Goal: Task Accomplishment & Management: Manage account settings

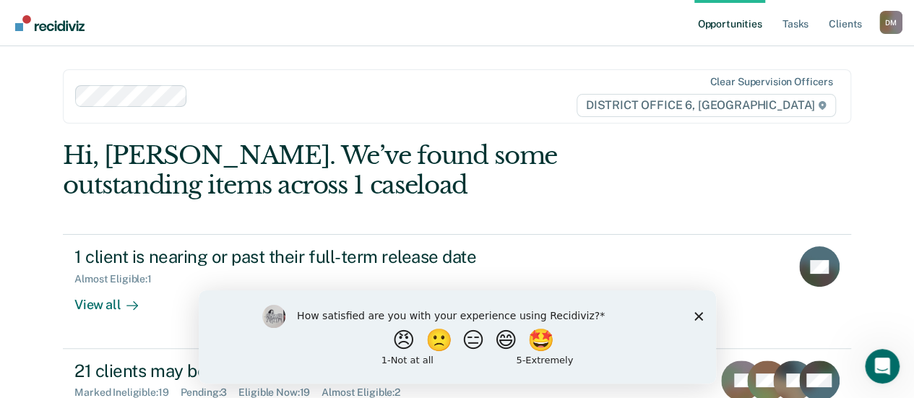
click at [533, 345] on button "🤩" at bounding box center [542, 340] width 30 height 22
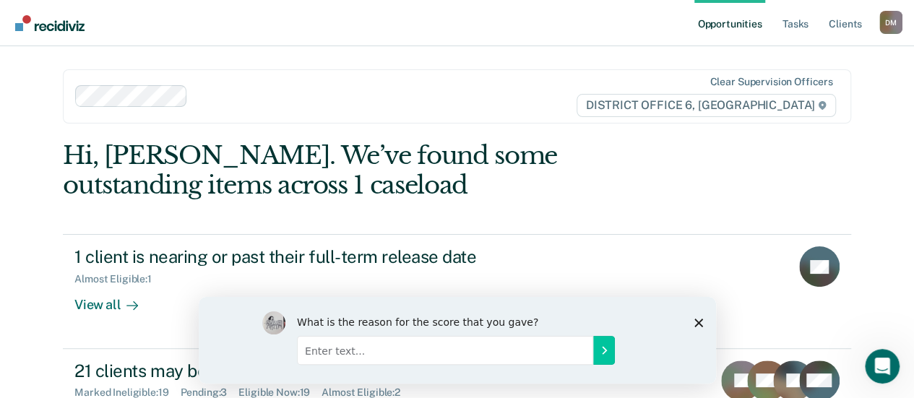
click at [690, 322] on div "What is the reason for the score that you gave?" at bounding box center [456, 339] width 517 height 87
click at [695, 320] on icon "Close survey" at bounding box center [698, 322] width 9 height 9
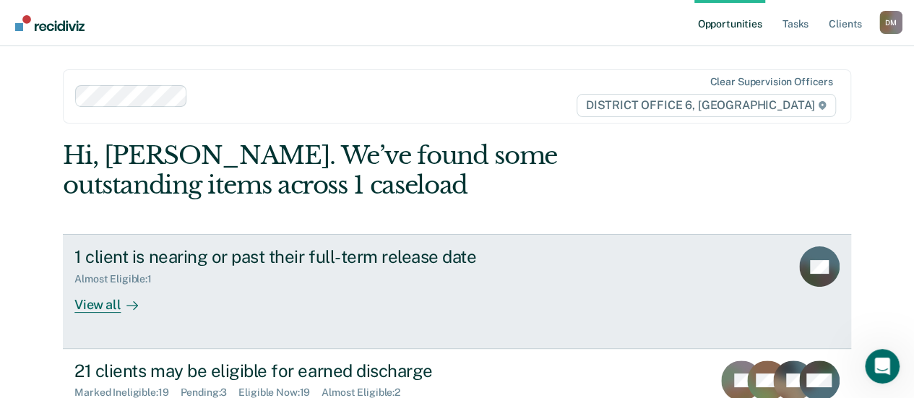
click at [87, 301] on div "View all" at bounding box center [114, 299] width 81 height 28
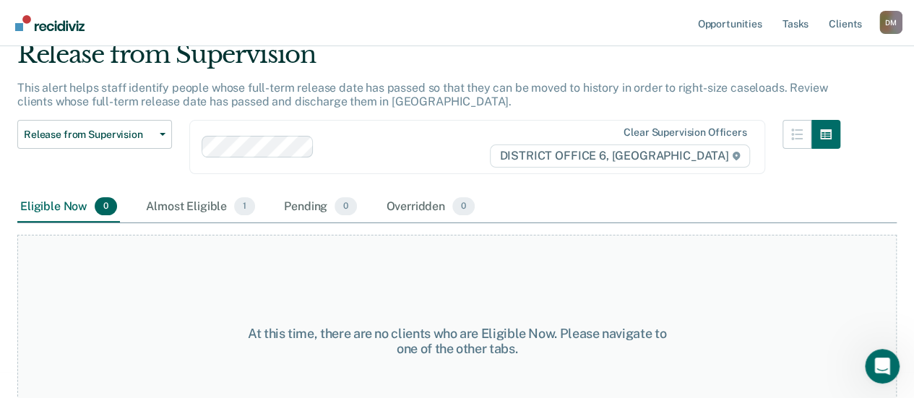
scroll to position [106, 0]
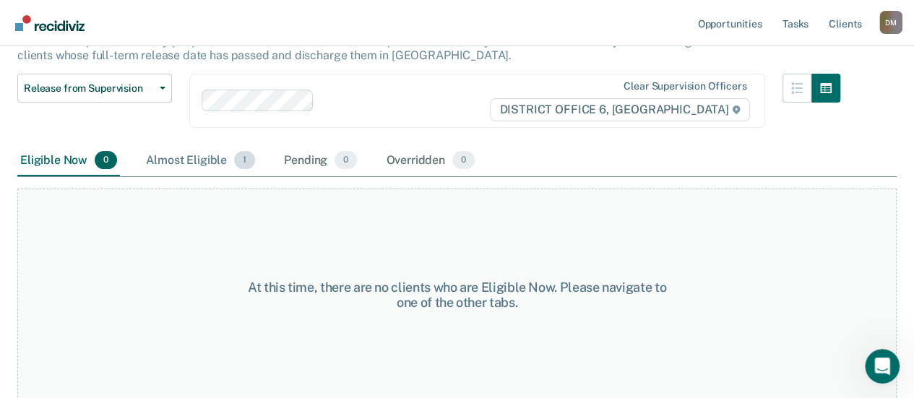
click at [177, 152] on div "Almost Eligible 1" at bounding box center [200, 161] width 115 height 32
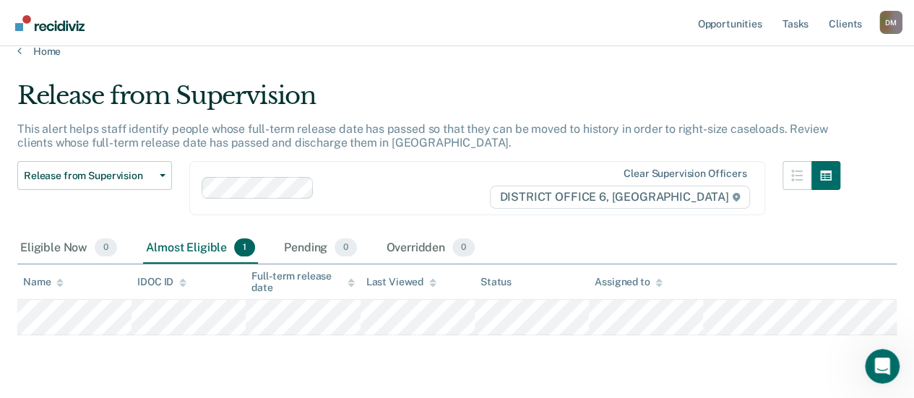
scroll to position [0, 0]
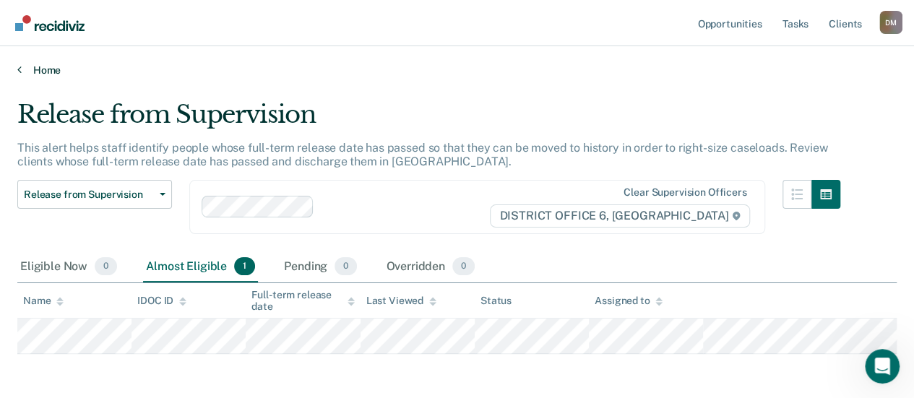
click at [23, 72] on link "Home" at bounding box center [457, 70] width 880 height 13
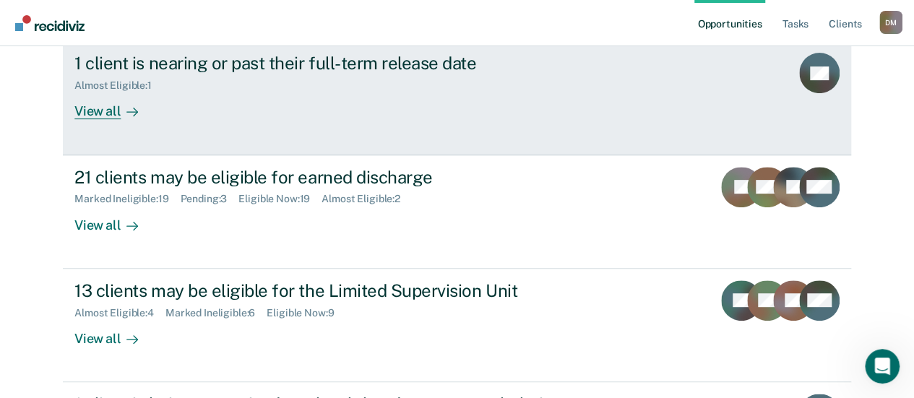
scroll to position [217, 0]
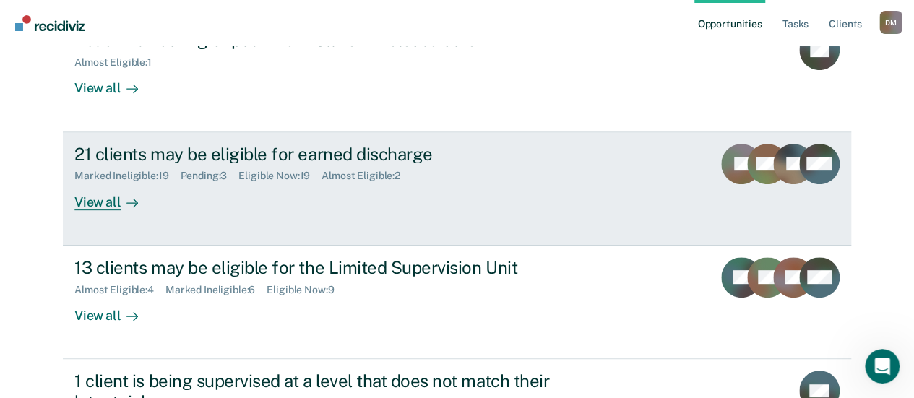
click at [225, 166] on div "Marked Ineligible : 19 Pending : 3 Eligible Now : 19 Almost Eligible : 2" at bounding box center [327, 173] width 507 height 18
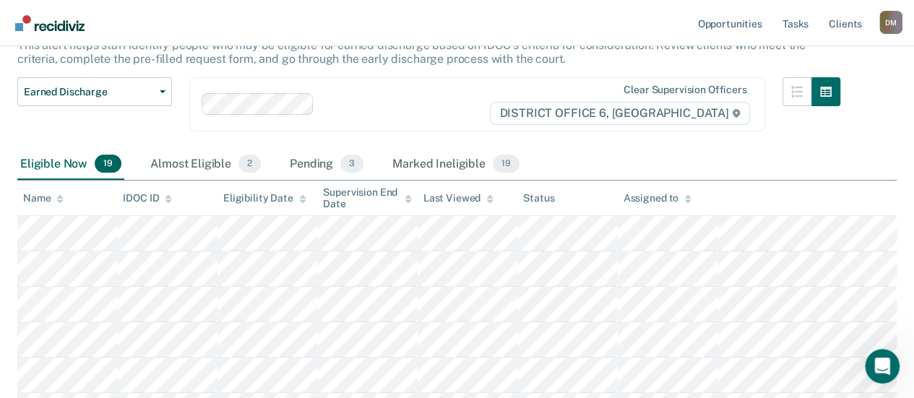
scroll to position [217, 0]
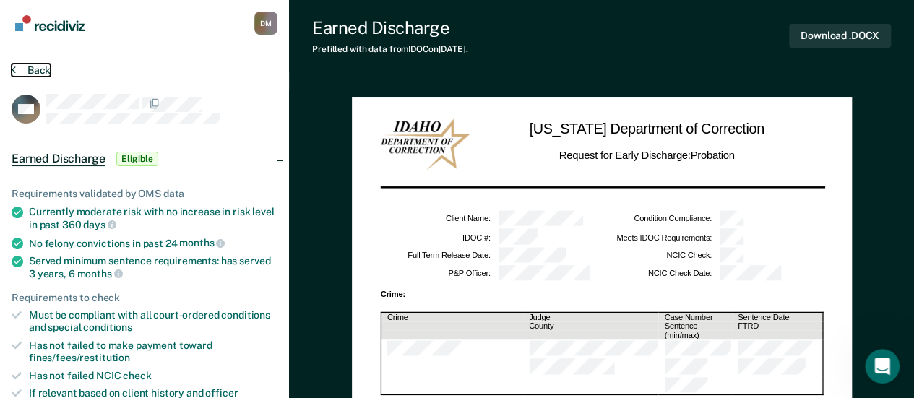
click at [14, 69] on icon at bounding box center [14, 70] width 4 height 12
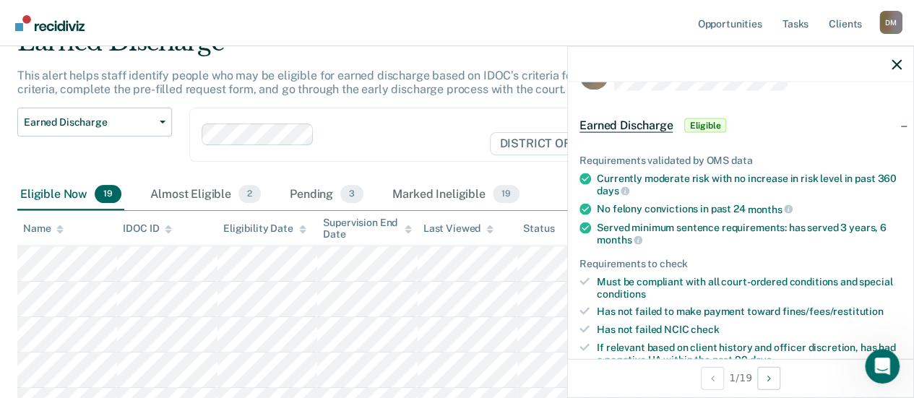
scroll to position [217, 0]
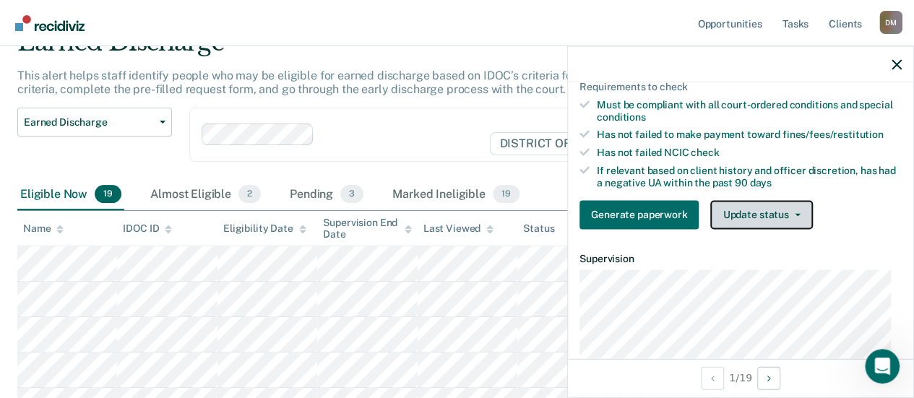
click at [777, 215] on button "Update status" at bounding box center [761, 214] width 102 height 29
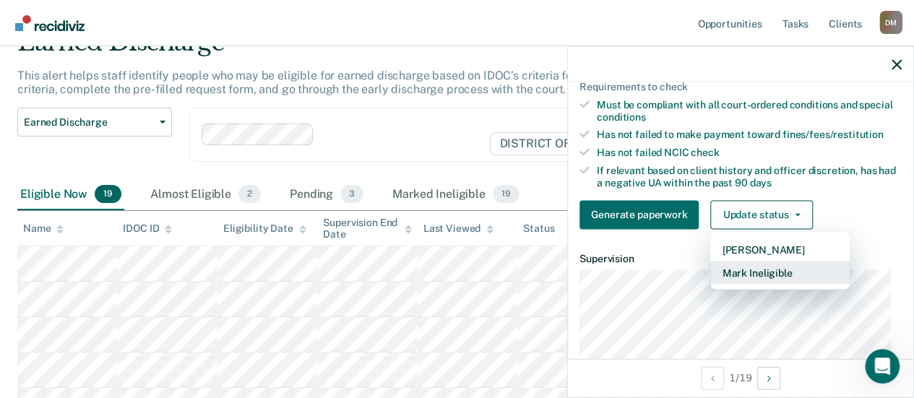
click at [763, 274] on button "Mark Ineligible" at bounding box center [779, 272] width 139 height 23
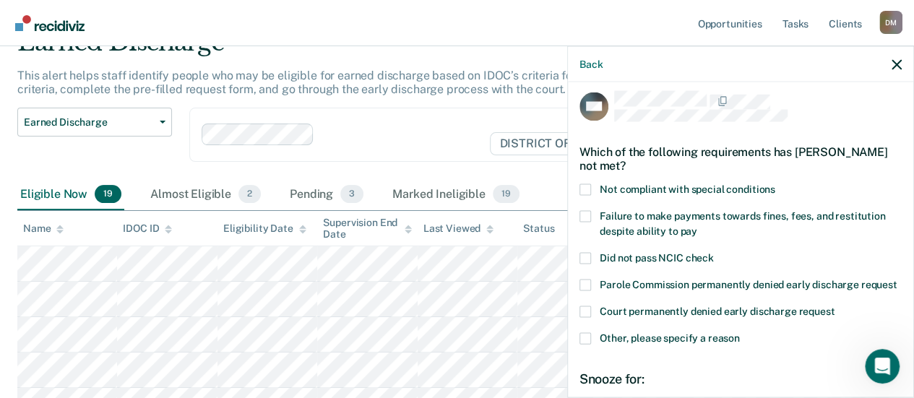
scroll to position [0, 0]
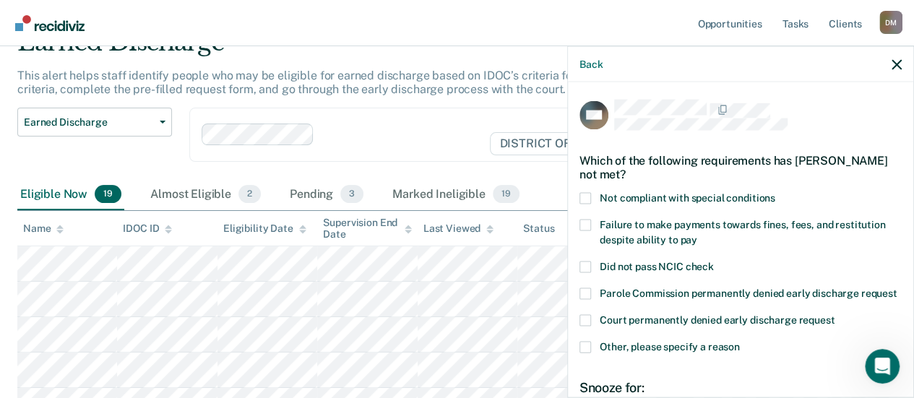
click at [590, 223] on span at bounding box center [586, 226] width 12 height 12
click at [697, 235] on input "Failure to make payments towards fines, fees, and restitution despite ability t…" at bounding box center [697, 235] width 0 height 0
click at [589, 199] on span at bounding box center [586, 199] width 12 height 12
click at [776, 193] on input "Not compliant with special conditions" at bounding box center [776, 193] width 0 height 0
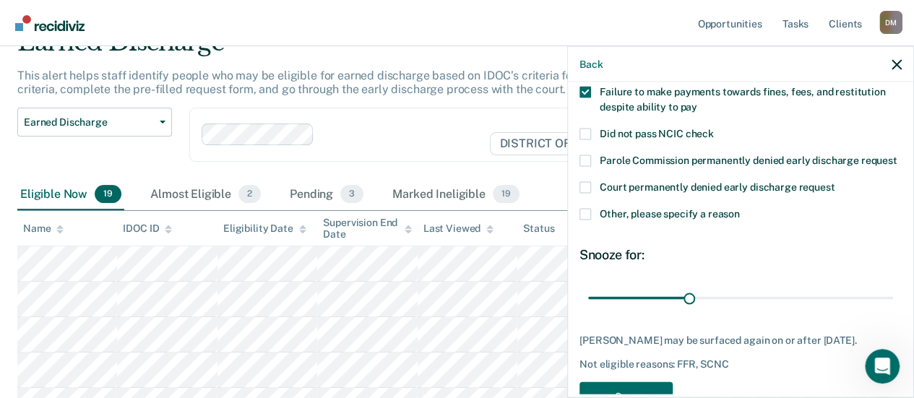
scroll to position [145, 0]
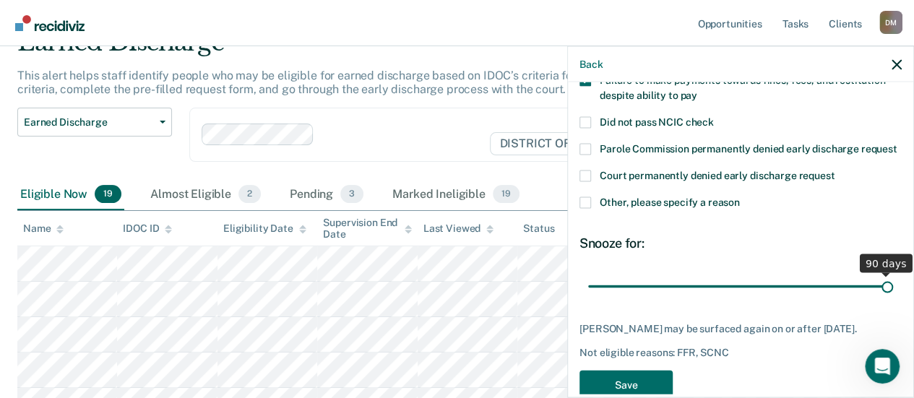
drag, startPoint x: 685, startPoint y: 293, endPoint x: 924, endPoint y: 300, distance: 239.3
type input "90"
click at [893, 299] on input "range" at bounding box center [740, 286] width 305 height 25
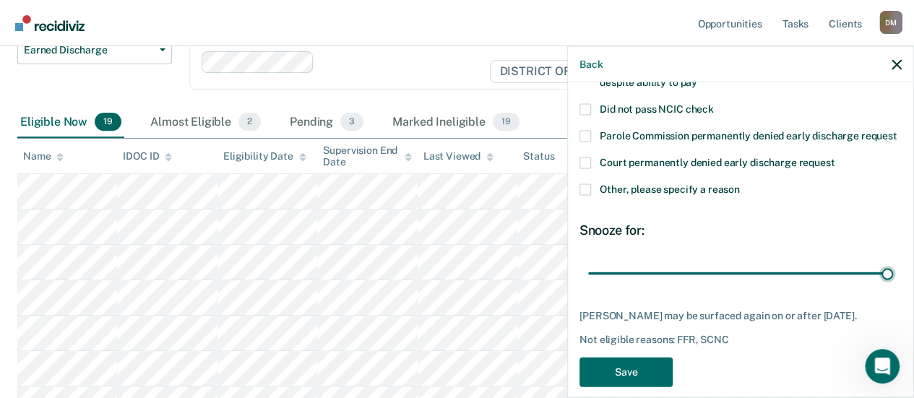
scroll to position [200, 0]
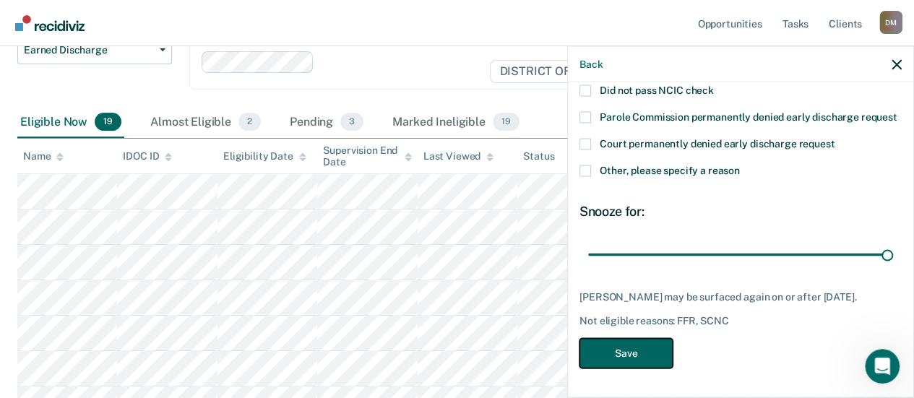
click at [640, 363] on button "Save" at bounding box center [626, 354] width 93 height 30
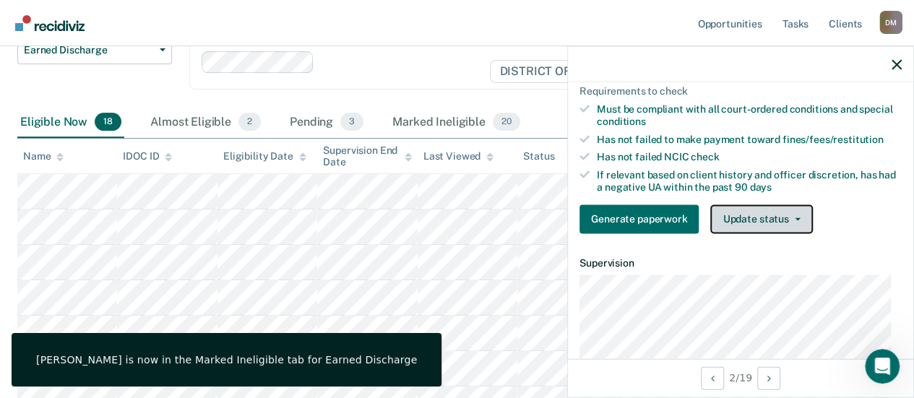
click at [781, 228] on button "Update status" at bounding box center [761, 219] width 102 height 29
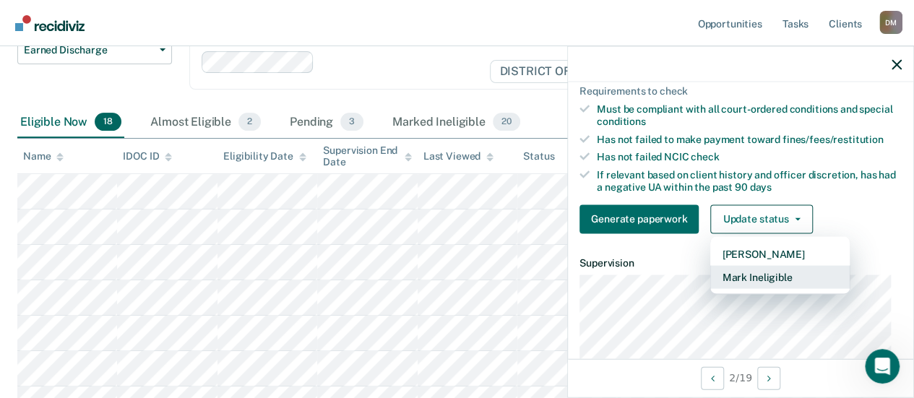
click at [758, 288] on button "Mark Ineligible" at bounding box center [779, 276] width 139 height 23
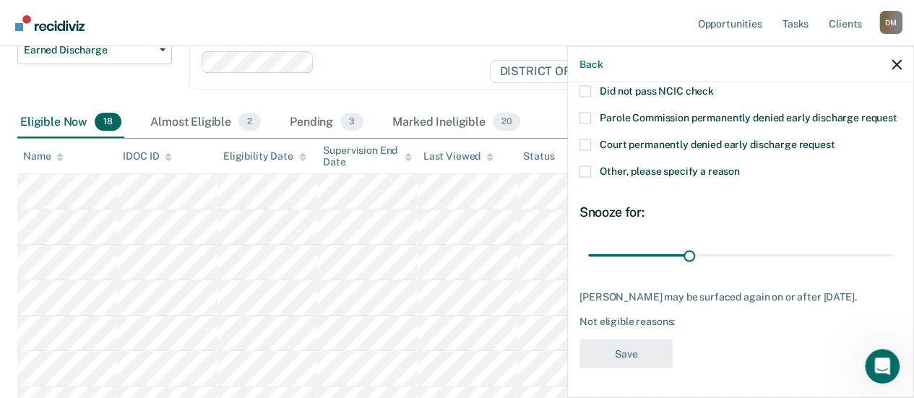
scroll to position [188, 0]
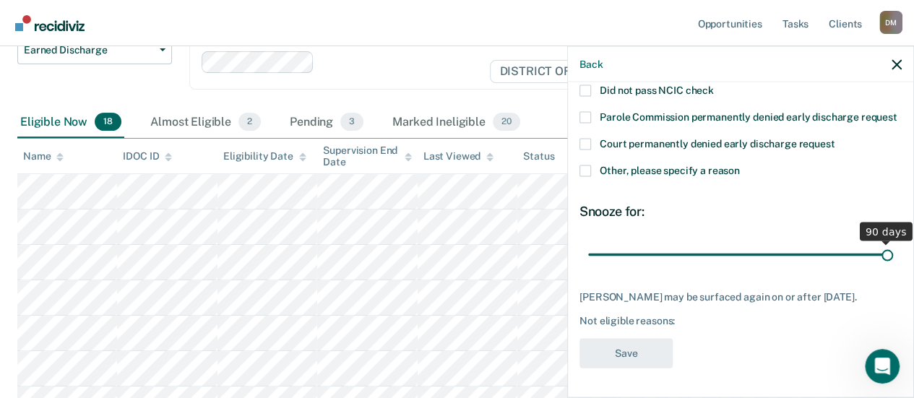
drag, startPoint x: 687, startPoint y: 257, endPoint x: 523, endPoint y: 145, distance: 198.3
type input "90"
click at [893, 257] on input "range" at bounding box center [740, 254] width 305 height 25
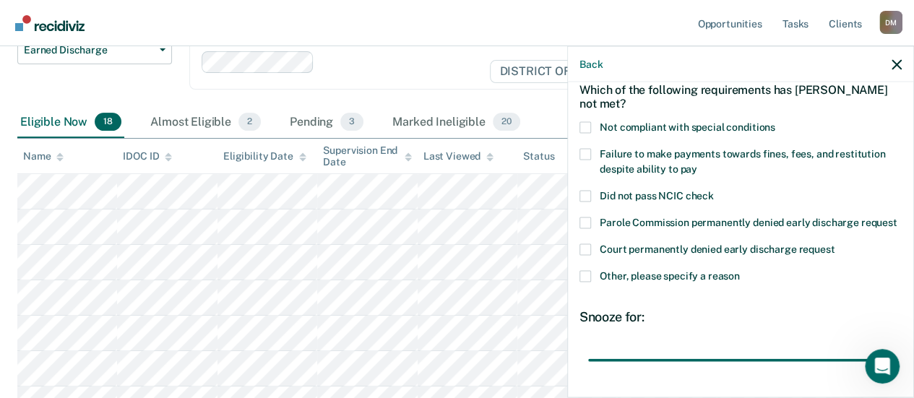
scroll to position [43, 0]
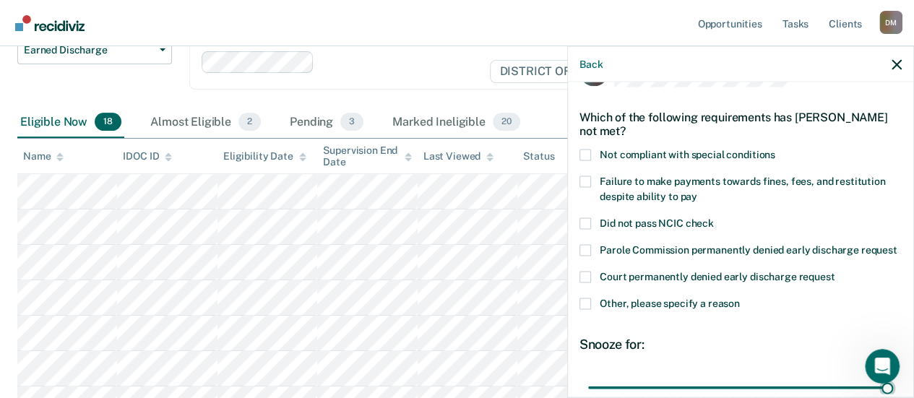
click at [587, 150] on span at bounding box center [586, 156] width 12 height 12
click at [776, 150] on input "Not compliant with special conditions" at bounding box center [776, 150] width 0 height 0
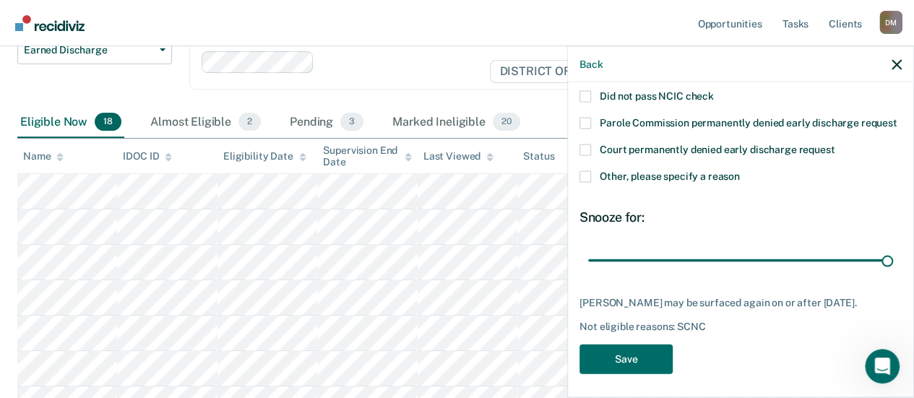
scroll to position [188, 0]
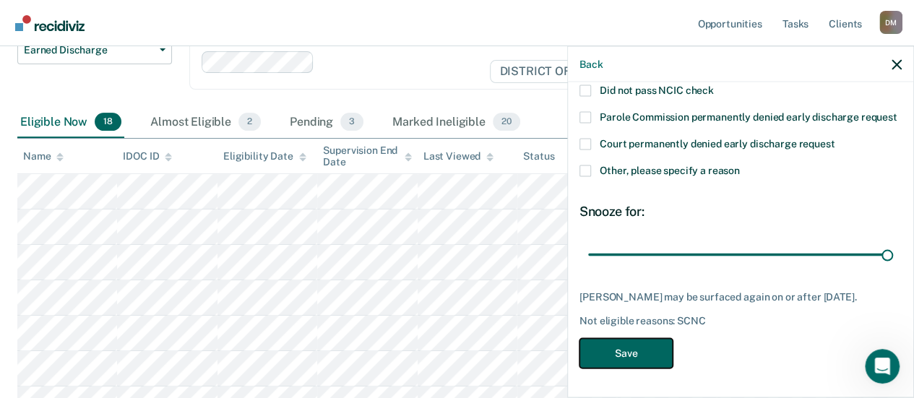
click at [616, 362] on button "Save" at bounding box center [626, 354] width 93 height 30
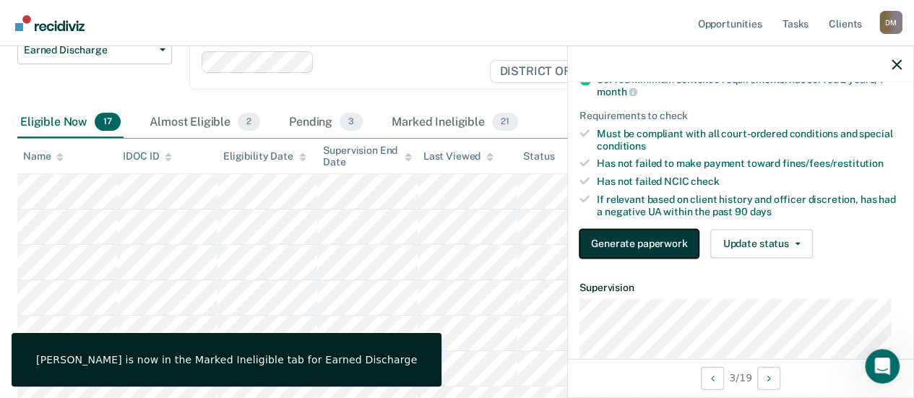
click at [603, 242] on button "Generate paperwork" at bounding box center [639, 243] width 119 height 29
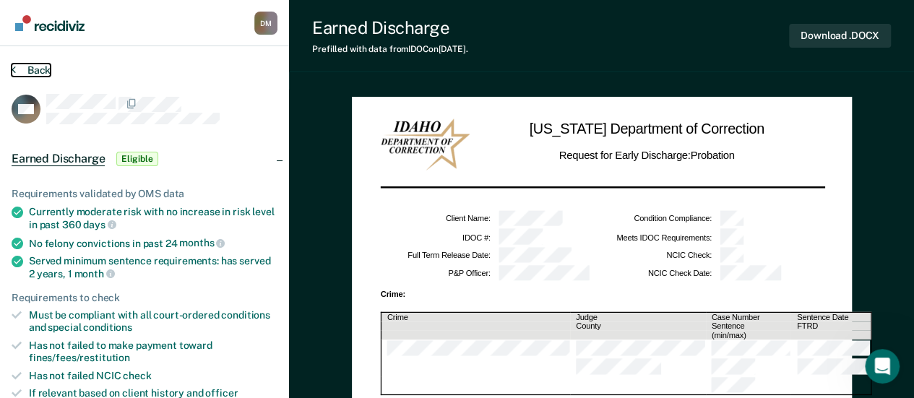
click at [31, 74] on button "Back" at bounding box center [31, 70] width 39 height 13
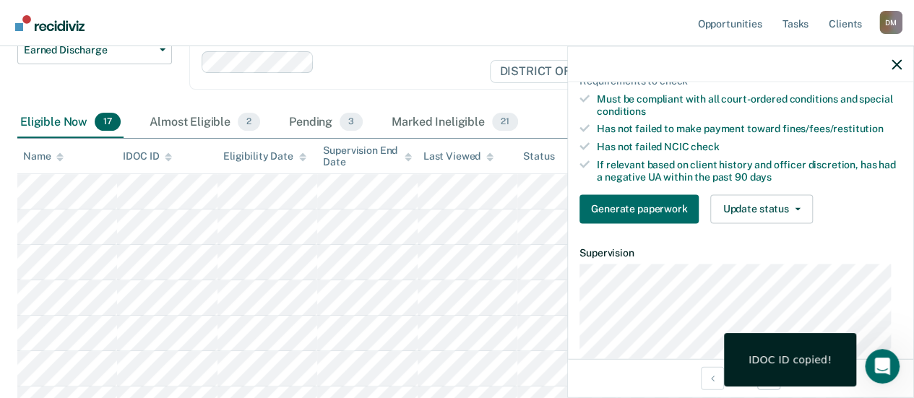
scroll to position [217, 0]
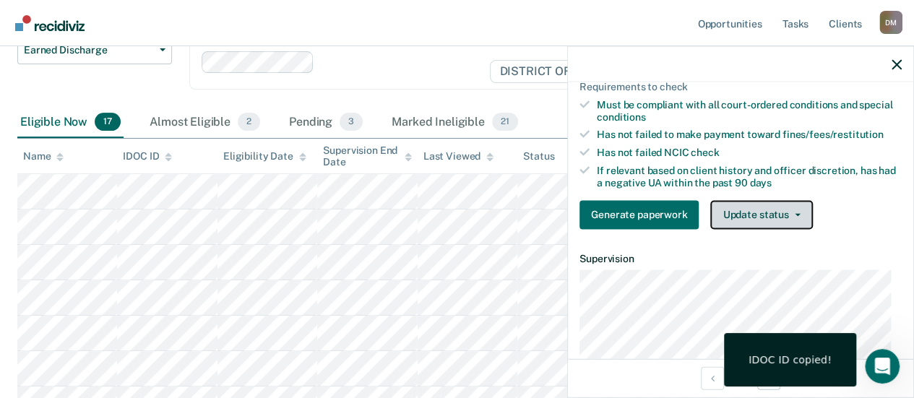
click at [749, 215] on button "Update status" at bounding box center [761, 214] width 102 height 29
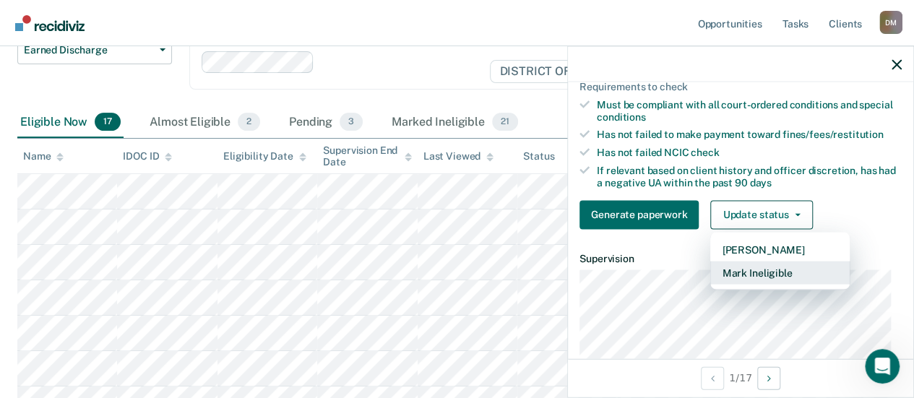
click at [750, 271] on button "Mark Ineligible" at bounding box center [779, 272] width 139 height 23
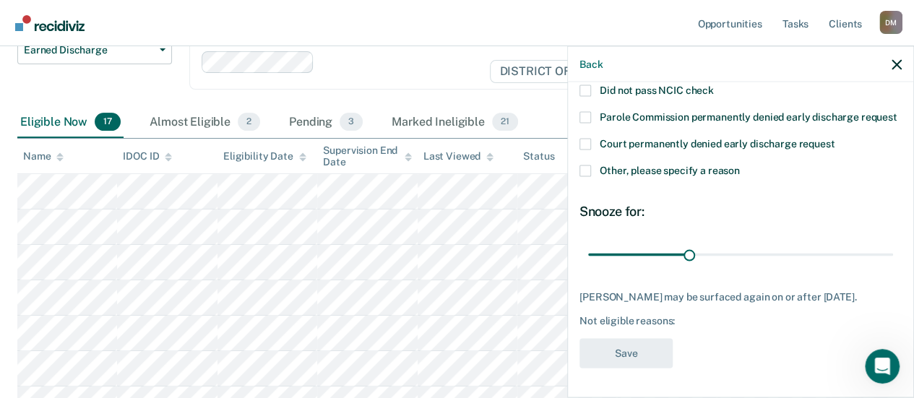
scroll to position [188, 0]
click at [592, 171] on label "Other, please specify a reason" at bounding box center [741, 173] width 322 height 15
click at [740, 166] on input "Other, please specify a reason" at bounding box center [740, 166] width 0 height 0
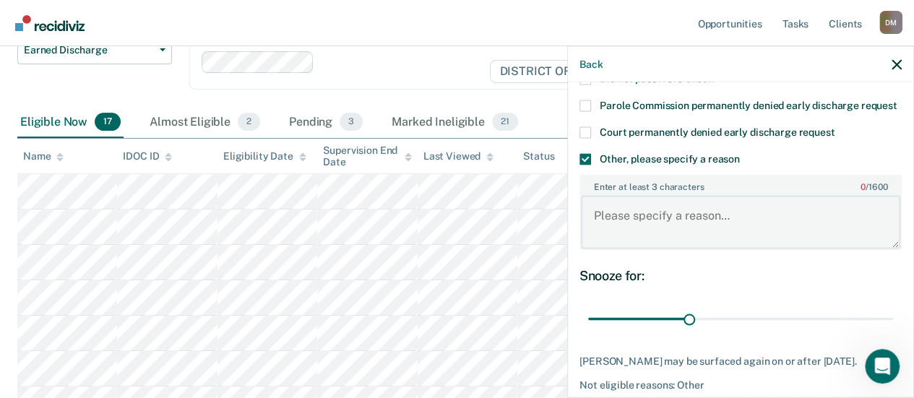
click at [685, 223] on textarea "Enter at least 3 characters 0 / 1600" at bounding box center [740, 221] width 319 height 53
type textarea "Off probation"
drag, startPoint x: 687, startPoint y: 333, endPoint x: 924, endPoint y: 303, distance: 239.7
type input "90"
click at [893, 306] on input "range" at bounding box center [740, 318] width 305 height 25
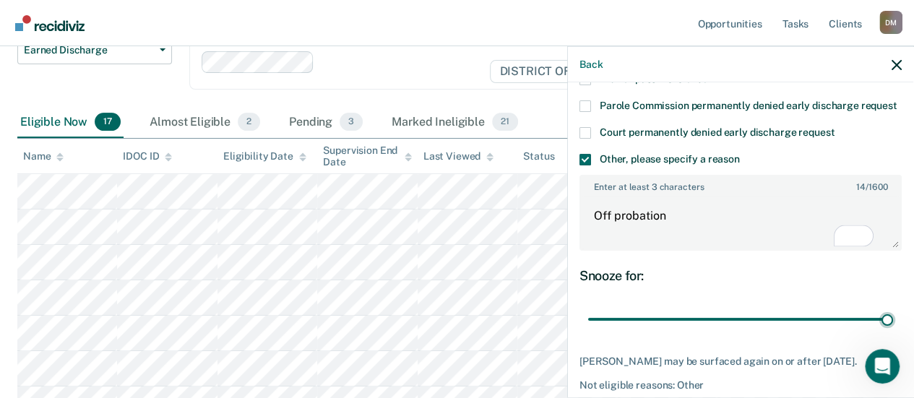
scroll to position [275, 0]
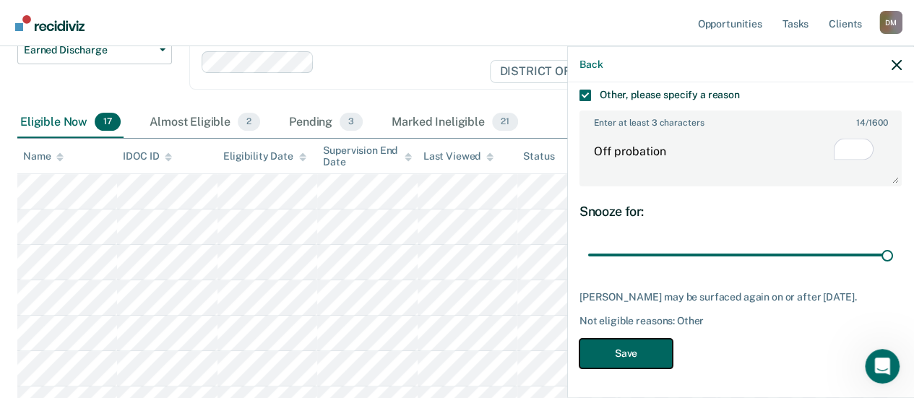
click at [630, 345] on button "Save" at bounding box center [626, 354] width 93 height 30
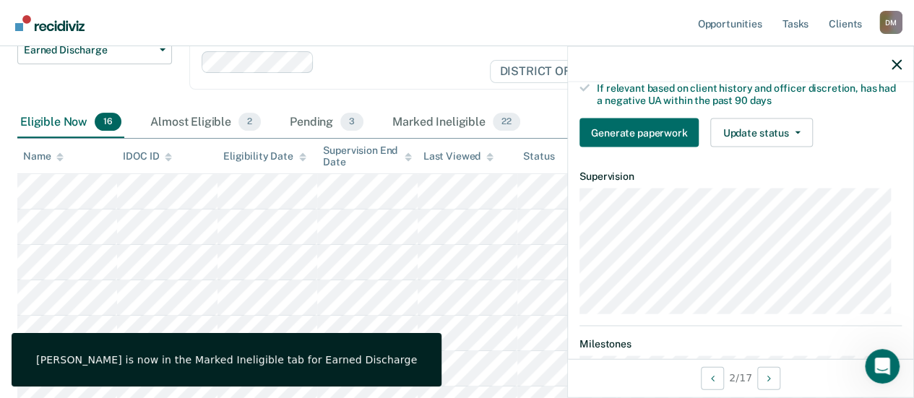
scroll to position [263, 0]
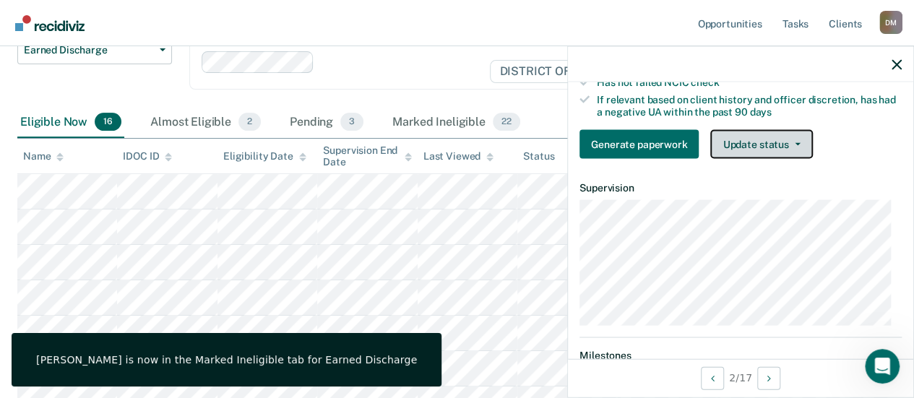
click at [769, 158] on button "Update status" at bounding box center [761, 144] width 102 height 29
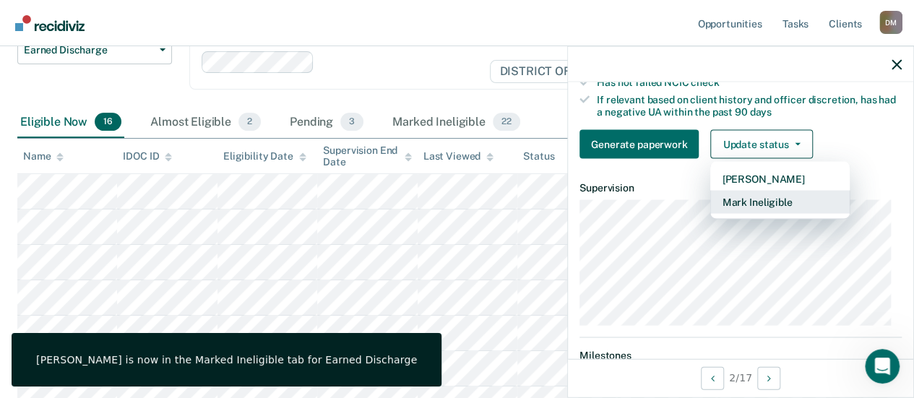
click at [762, 210] on button "Mark Ineligible" at bounding box center [779, 202] width 139 height 23
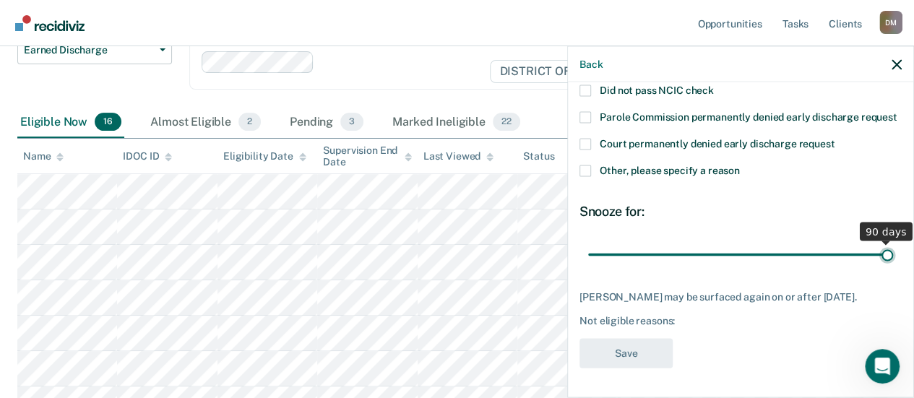
drag, startPoint x: 689, startPoint y: 254, endPoint x: 924, endPoint y: 254, distance: 235.6
type input "90"
click at [893, 254] on input "range" at bounding box center [740, 254] width 305 height 25
click at [889, 63] on div "Back" at bounding box center [740, 64] width 345 height 36
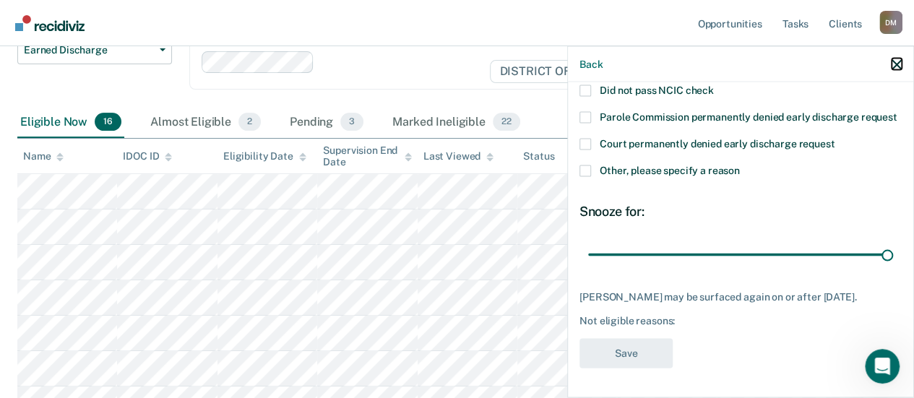
click at [895, 69] on icon "button" at bounding box center [897, 64] width 10 height 10
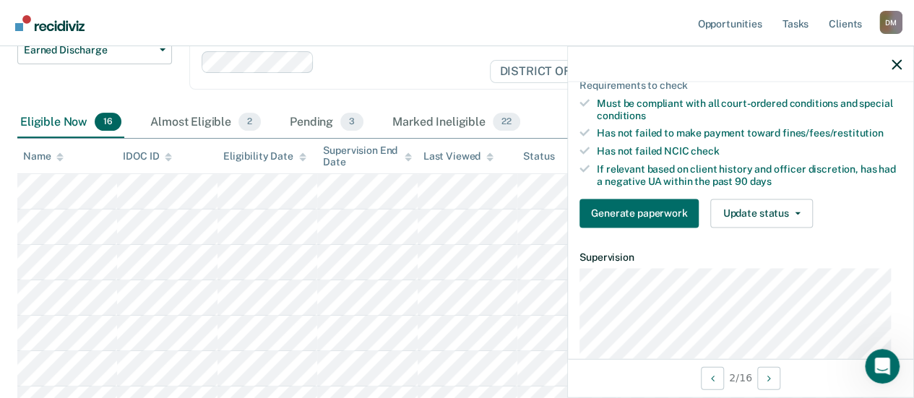
scroll to position [289, 0]
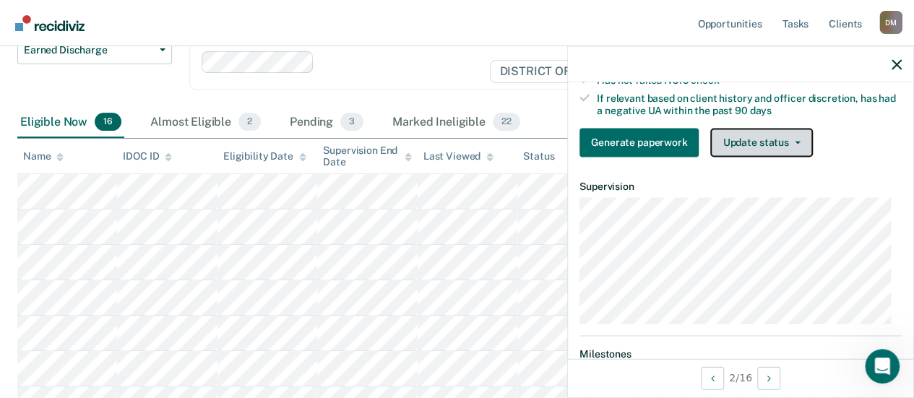
click at [778, 145] on button "Update status" at bounding box center [761, 142] width 102 height 29
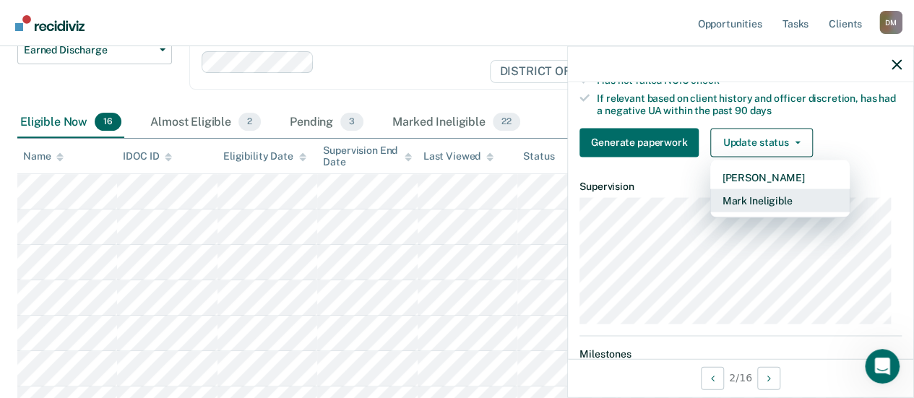
click at [760, 206] on button "Mark Ineligible" at bounding box center [779, 200] width 139 height 23
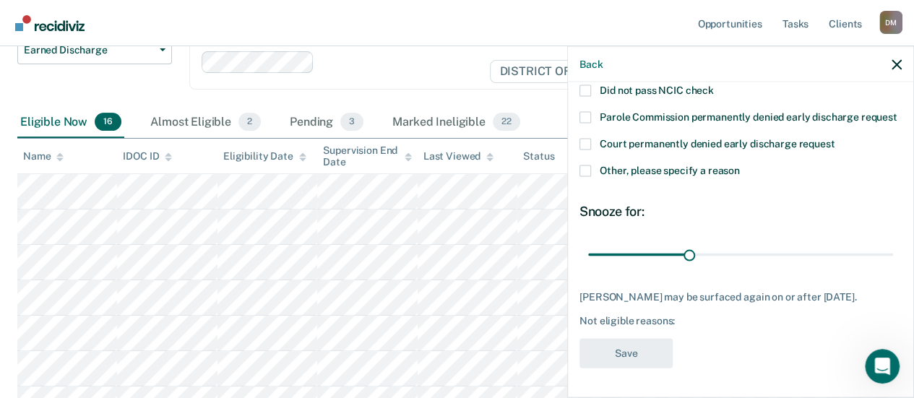
click at [580, 174] on span at bounding box center [586, 172] width 12 height 12
click at [740, 166] on input "Other, please specify a reason" at bounding box center [740, 166] width 0 height 0
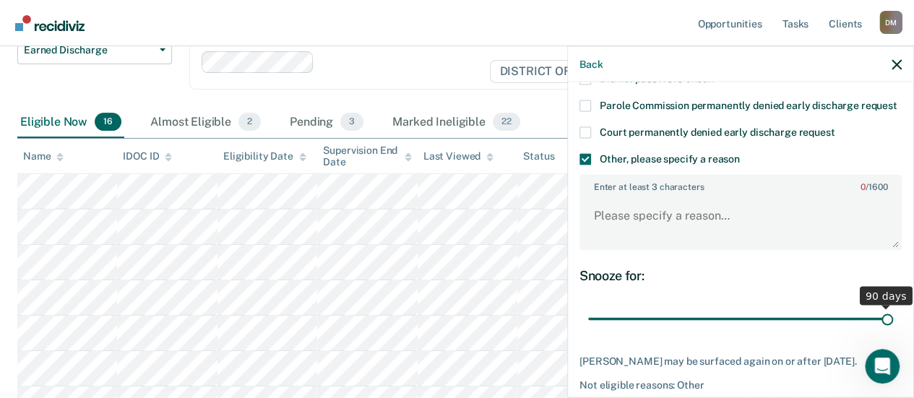
drag, startPoint x: 690, startPoint y: 334, endPoint x: 924, endPoint y: 331, distance: 234.9
type input "90"
click at [893, 331] on input "range" at bounding box center [740, 318] width 305 height 25
click at [634, 230] on textarea "Enter at least 3 characters 0 / 1600" at bounding box center [740, 221] width 319 height 53
type textarea "D"
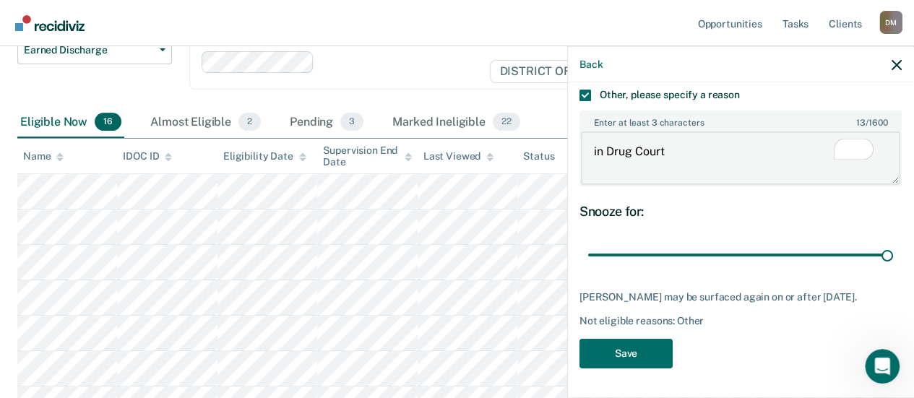
scroll to position [275, 0]
type textarea "in Drug Court"
click at [628, 351] on button "Save" at bounding box center [626, 354] width 93 height 30
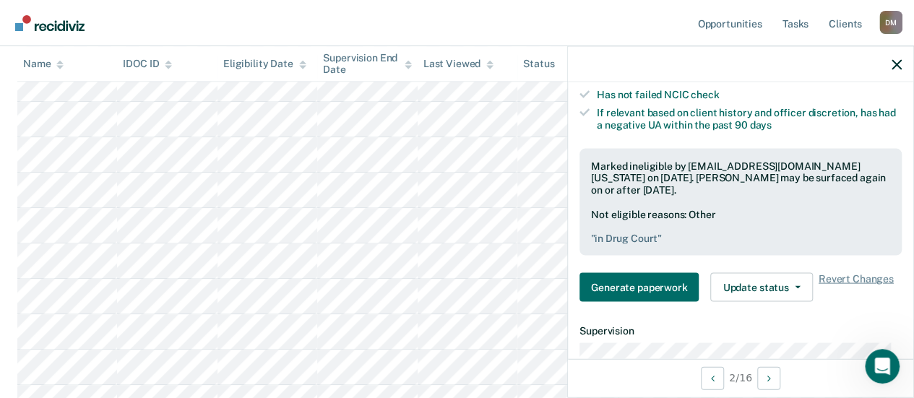
scroll to position [338, 0]
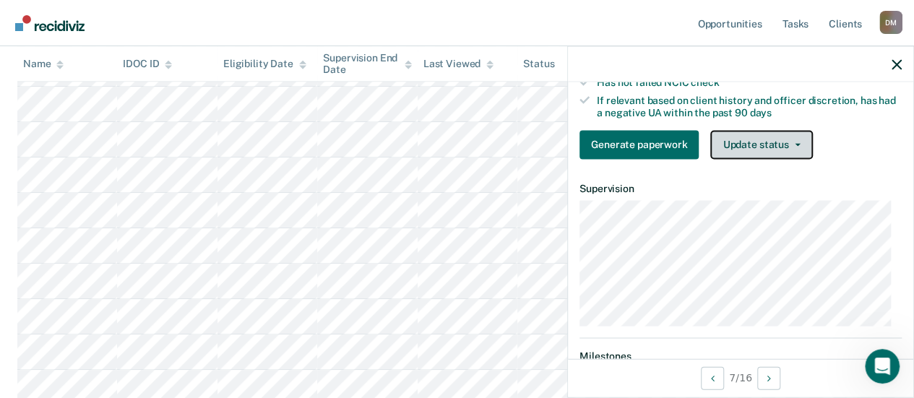
click at [724, 152] on button "Update status" at bounding box center [761, 144] width 102 height 29
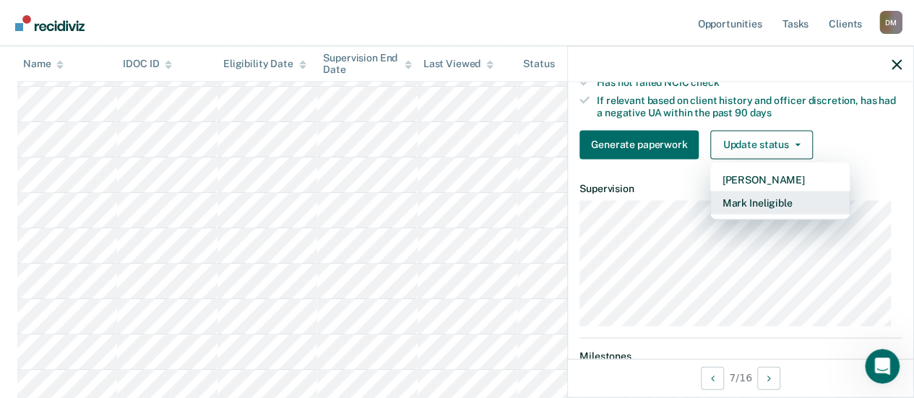
click at [738, 205] on button "Mark Ineligible" at bounding box center [779, 202] width 139 height 23
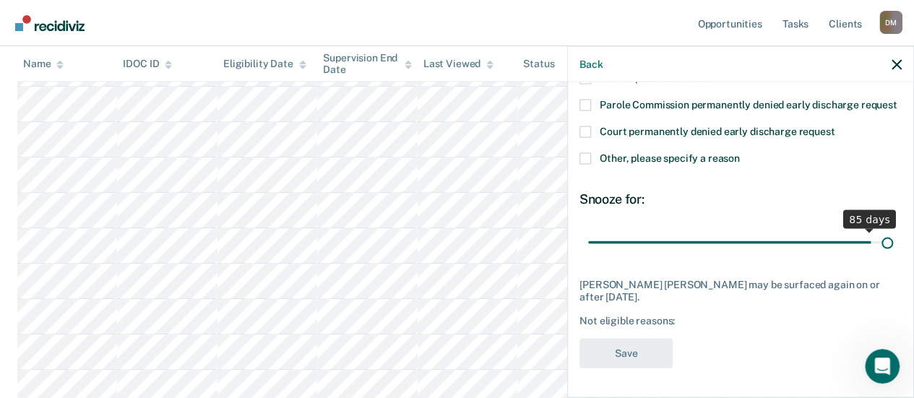
drag, startPoint x: 682, startPoint y: 242, endPoint x: 924, endPoint y: 247, distance: 242.2
type input "90"
click at [893, 247] on input "range" at bounding box center [740, 242] width 305 height 25
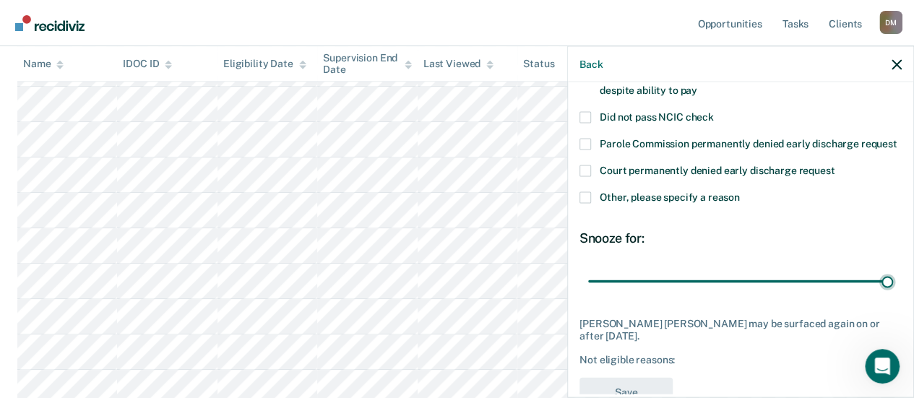
scroll to position [0, 0]
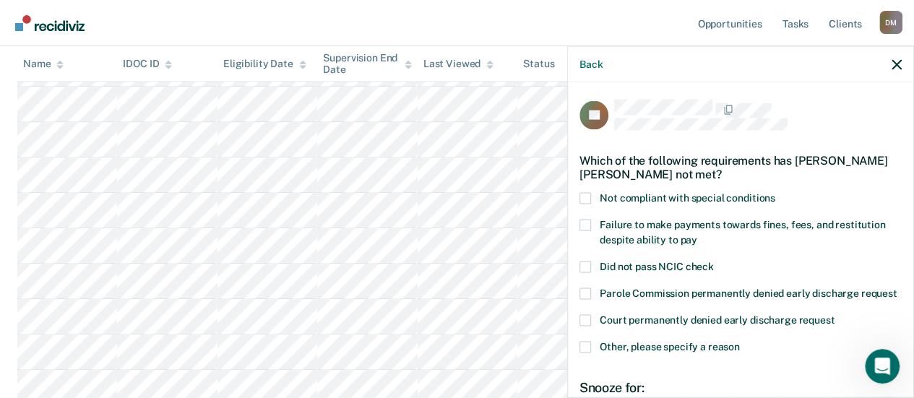
click at [585, 189] on div "Which of the following requirements has [PERSON_NAME] [PERSON_NAME] not met?" at bounding box center [741, 167] width 322 height 51
click at [587, 199] on span at bounding box center [586, 199] width 12 height 12
click at [776, 193] on input "Not compliant with special conditions" at bounding box center [776, 193] width 0 height 0
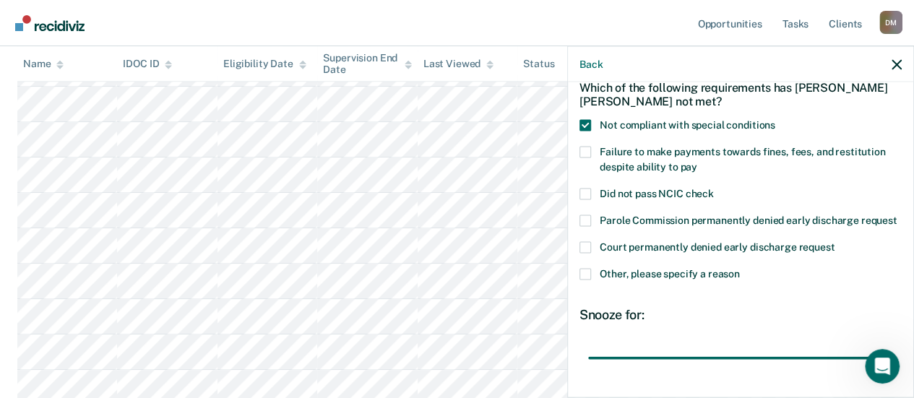
scroll to position [200, 0]
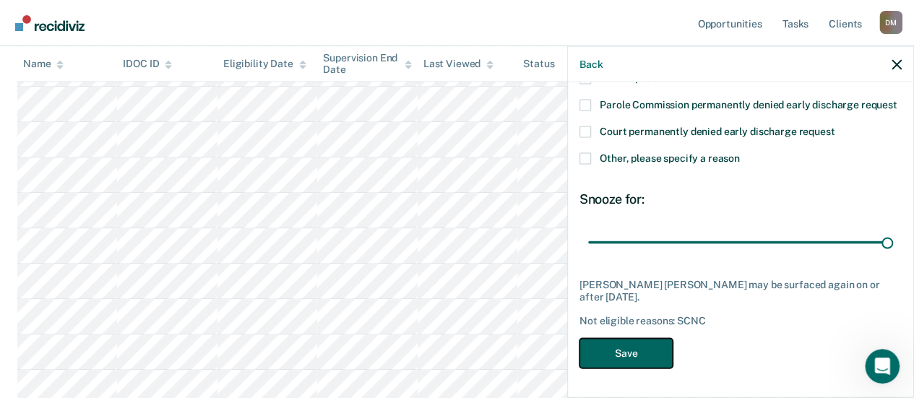
click at [602, 356] on button "Save" at bounding box center [626, 354] width 93 height 30
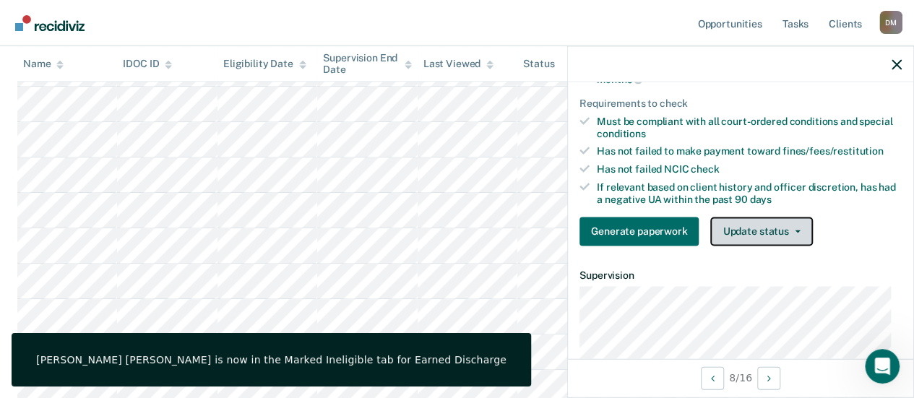
click at [788, 231] on button "Update status" at bounding box center [761, 231] width 102 height 29
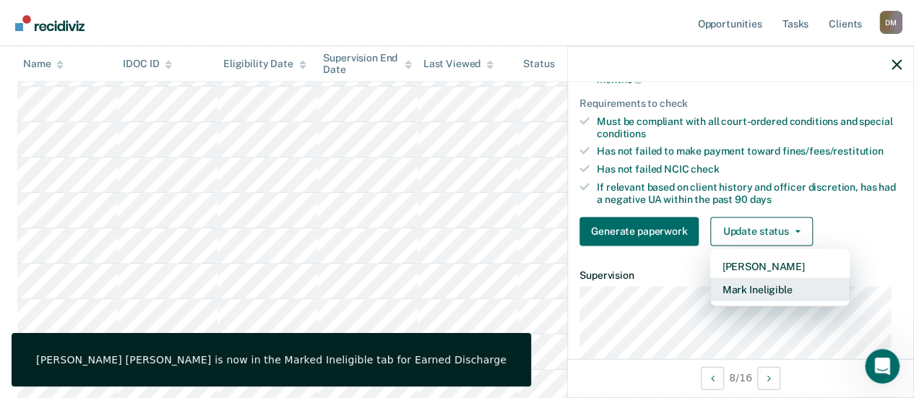
click at [773, 285] on button "Mark Ineligible" at bounding box center [779, 289] width 139 height 23
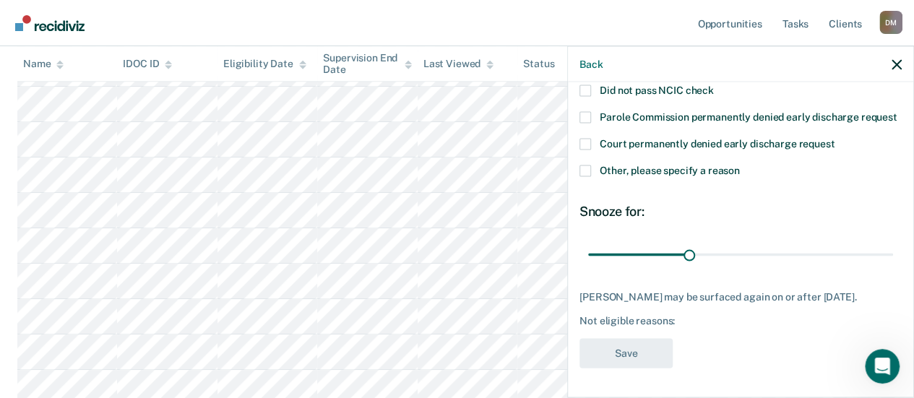
click at [588, 175] on span at bounding box center [586, 172] width 12 height 12
click at [740, 166] on input "Other, please specify a reason" at bounding box center [740, 166] width 0 height 0
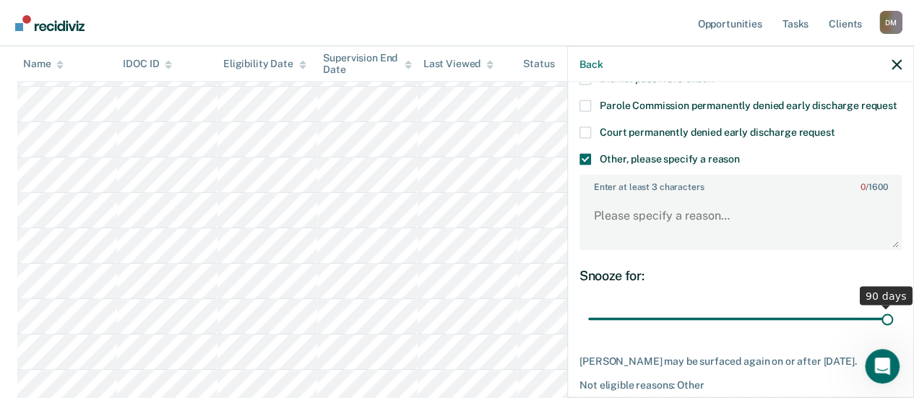
drag, startPoint x: 679, startPoint y: 335, endPoint x: 924, endPoint y: 339, distance: 245.0
type input "90"
click at [893, 332] on input "range" at bounding box center [740, 318] width 305 height 25
click at [590, 228] on textarea "Enter at least 3 characters 0 / 1600" at bounding box center [740, 221] width 319 height 53
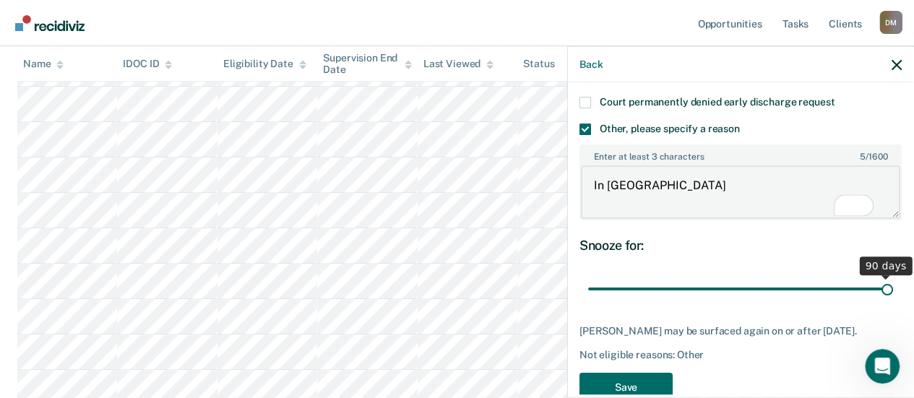
scroll to position [0, 0]
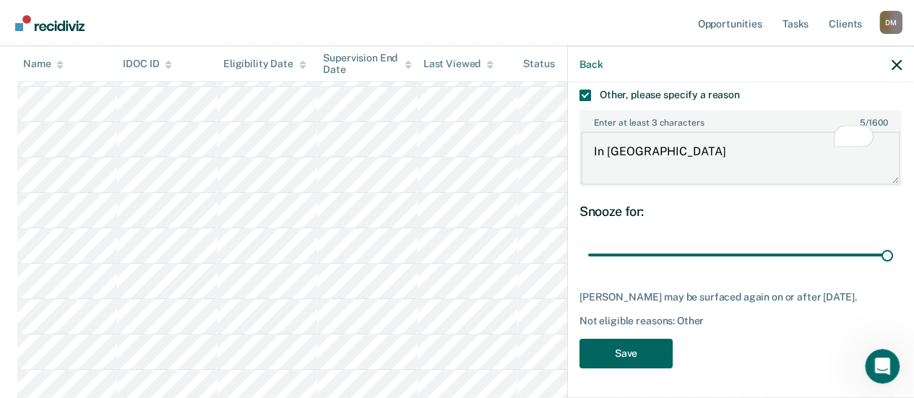
type textarea "In [GEOGRAPHIC_DATA]"
click at [649, 352] on button "Save" at bounding box center [626, 354] width 93 height 30
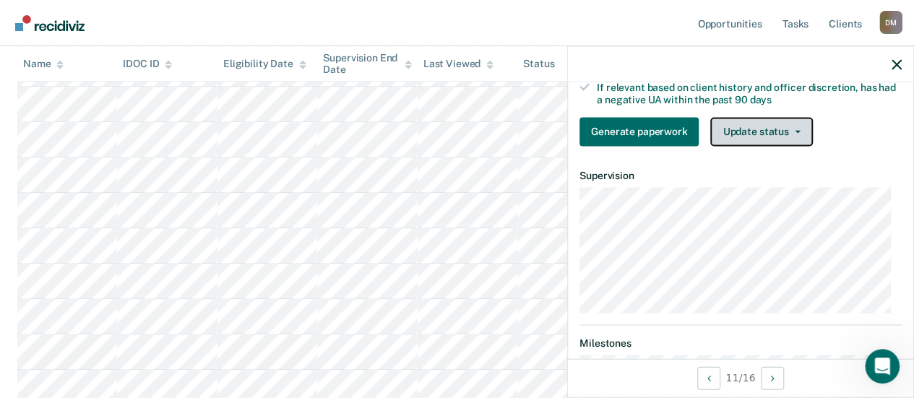
click at [786, 134] on button "Update status" at bounding box center [761, 131] width 102 height 29
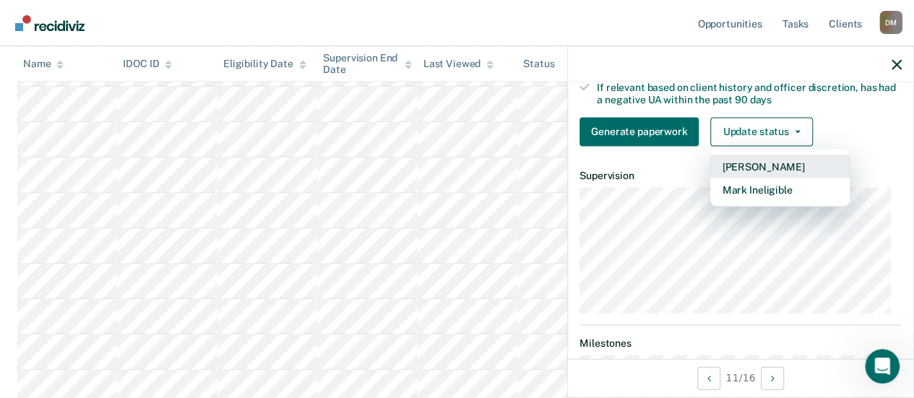
click at [778, 176] on button "[PERSON_NAME]" at bounding box center [779, 166] width 139 height 23
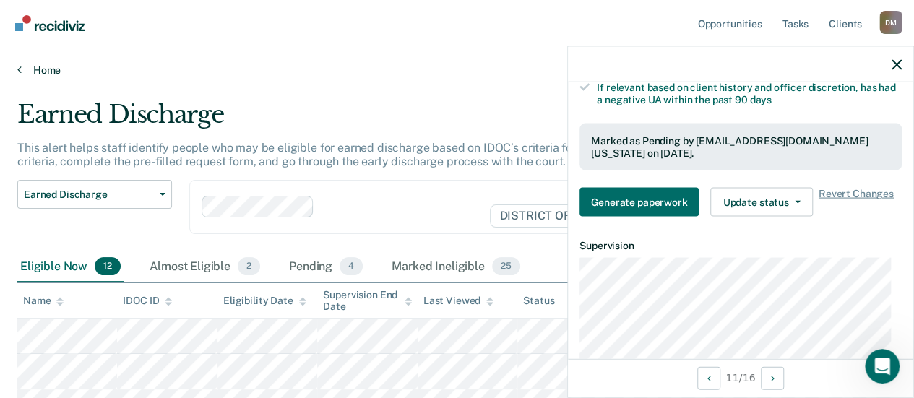
click at [43, 73] on link "Home" at bounding box center [457, 70] width 880 height 13
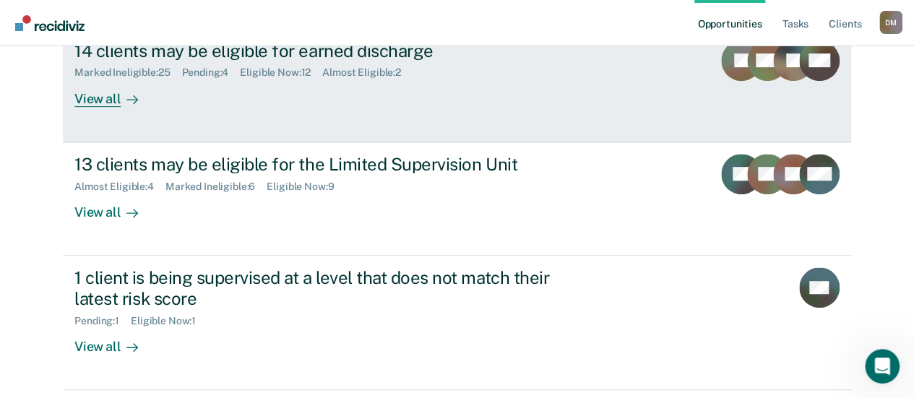
scroll to position [289, 0]
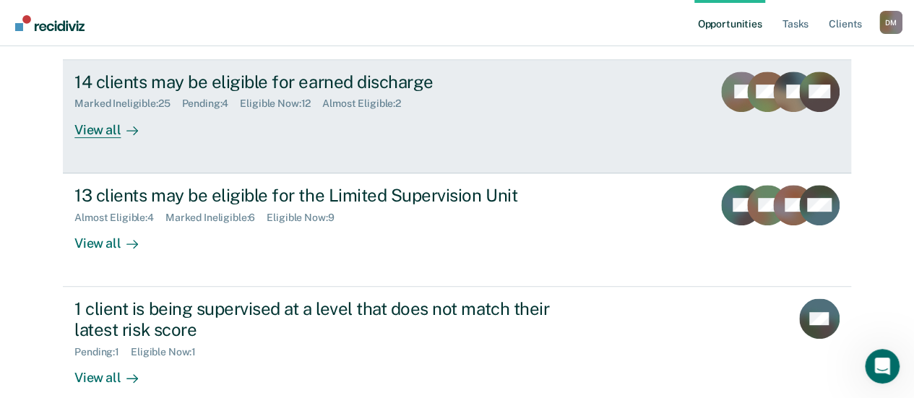
click at [163, 103] on div "Marked Ineligible : 25" at bounding box center [127, 104] width 107 height 12
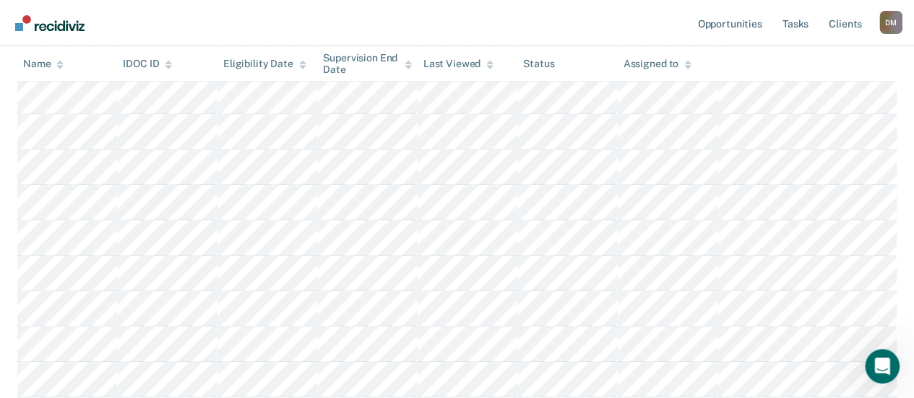
scroll to position [145, 0]
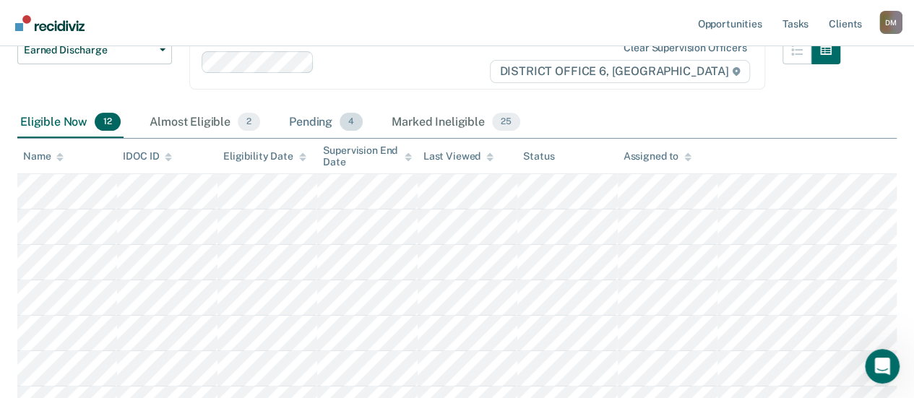
click at [319, 121] on div "Pending 4" at bounding box center [326, 123] width 80 height 32
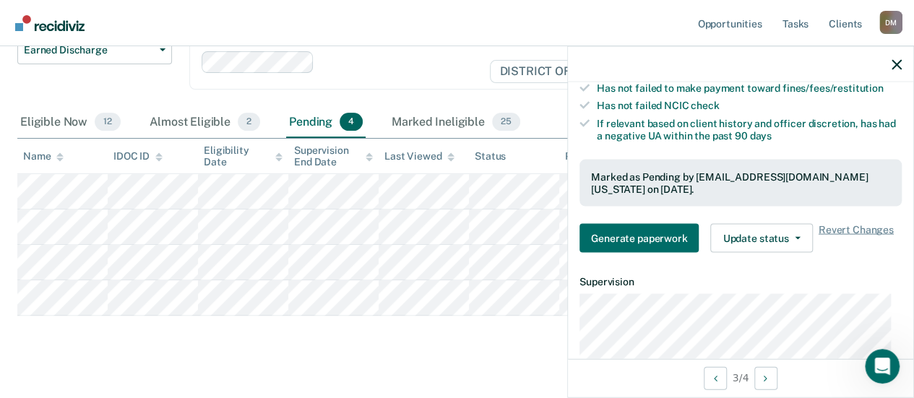
scroll to position [289, 0]
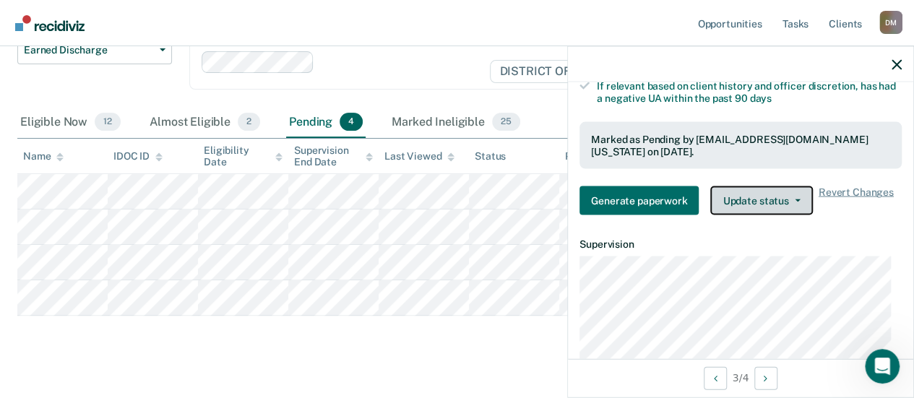
click at [788, 212] on button "Update status" at bounding box center [761, 200] width 102 height 29
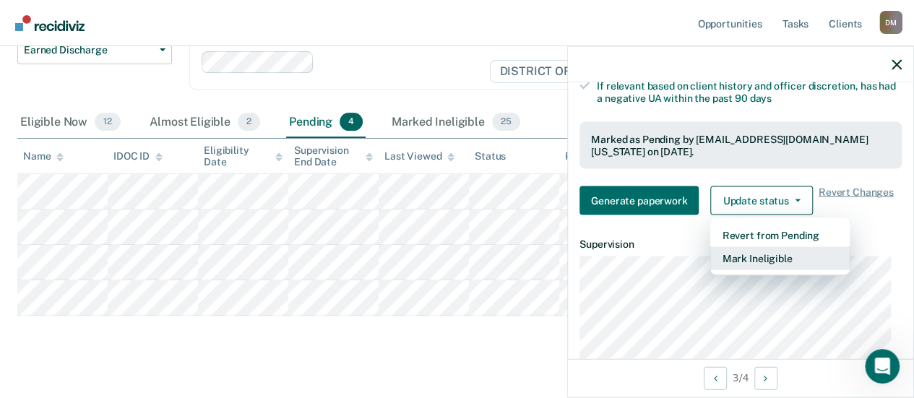
click at [775, 270] on button "Mark Ineligible" at bounding box center [779, 258] width 139 height 23
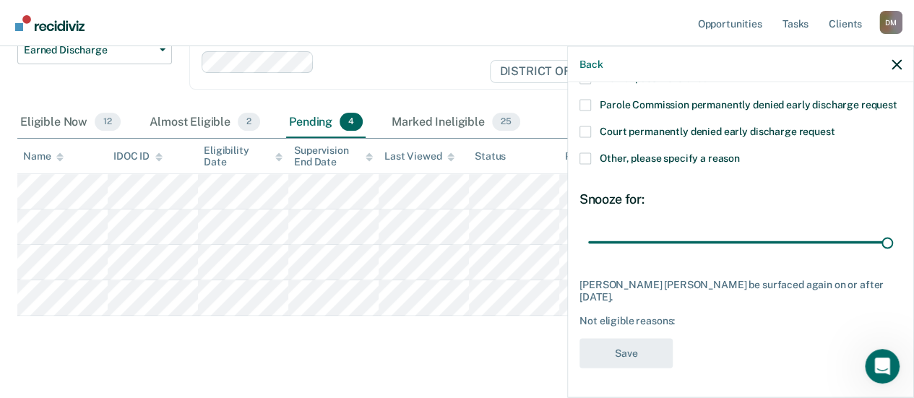
drag, startPoint x: 687, startPoint y: 241, endPoint x: 892, endPoint y: 236, distance: 205.3
type input "90"
click at [893, 241] on input "range" at bounding box center [740, 242] width 305 height 25
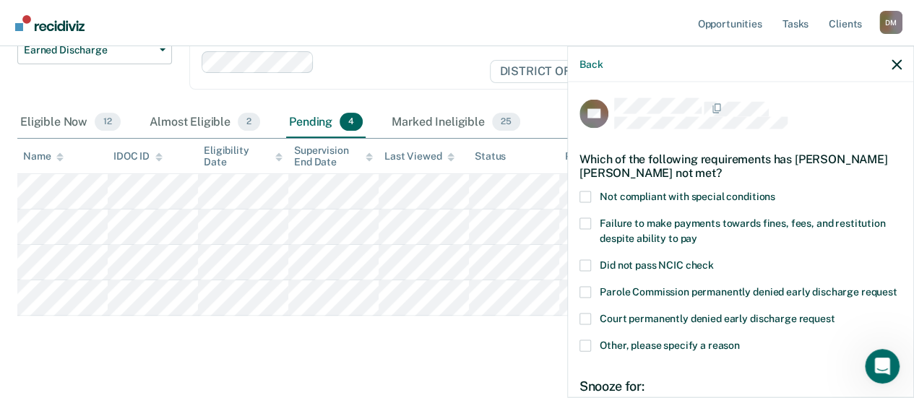
scroll to position [0, 0]
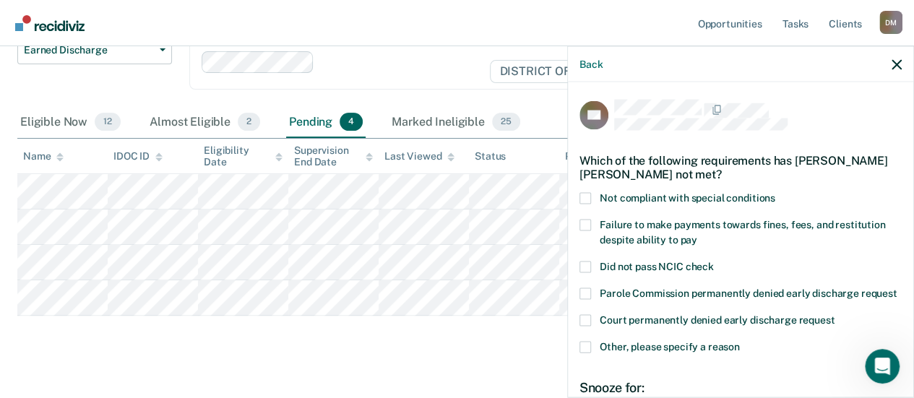
click at [591, 357] on label "Other, please specify a reason" at bounding box center [741, 349] width 322 height 15
click at [740, 342] on input "Other, please specify a reason" at bounding box center [740, 342] width 0 height 0
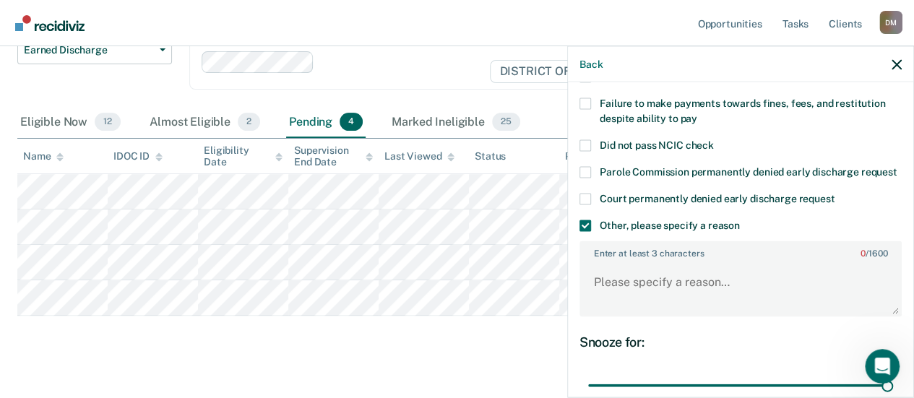
scroll to position [145, 0]
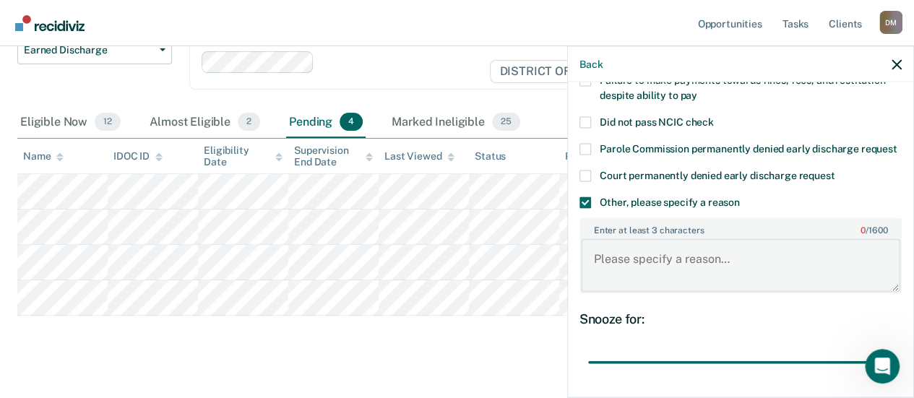
click at [625, 285] on textarea "Enter at least 3 characters 0 / 1600" at bounding box center [740, 265] width 319 height 53
type textarea "n"
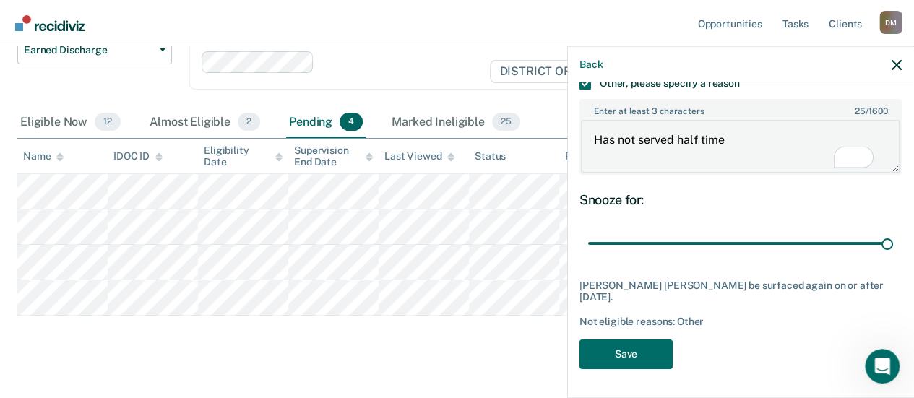
scroll to position [288, 0]
type textarea "Has not served half time"
click at [640, 339] on button "Save" at bounding box center [626, 354] width 93 height 30
